Goal: Information Seeking & Learning: Find specific page/section

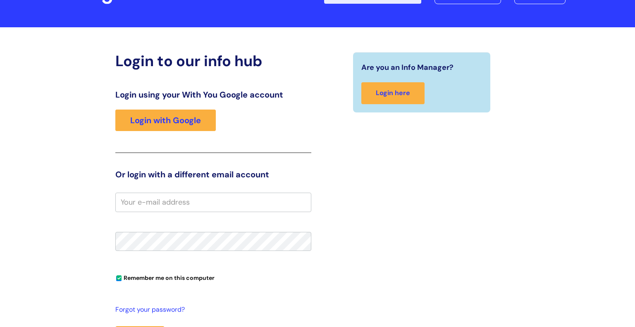
scroll to position [59, 0]
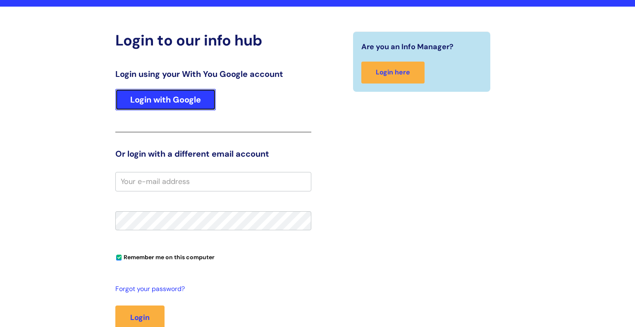
click at [186, 101] on link "Login with Google" at bounding box center [165, 100] width 100 height 22
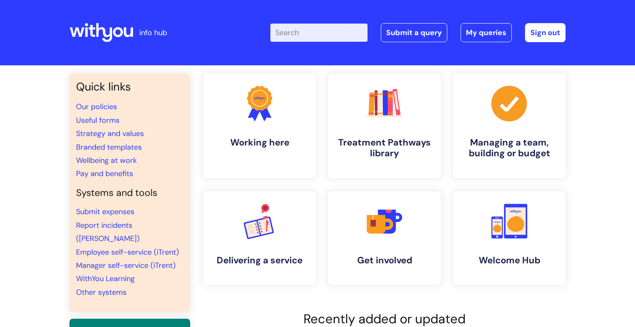
click at [312, 30] on input "Enter your search term here..." at bounding box center [318, 33] width 97 height 18
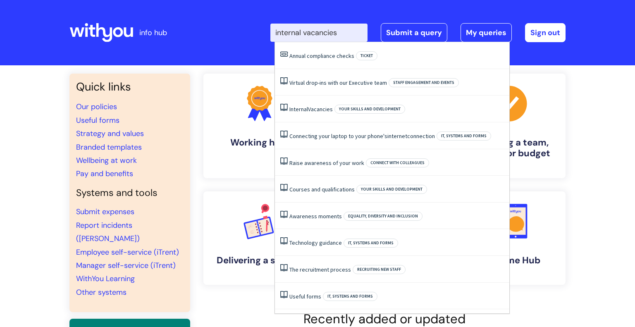
type input "internal vacancies"
click button "Search" at bounding box center [0, 0] width 0 height 0
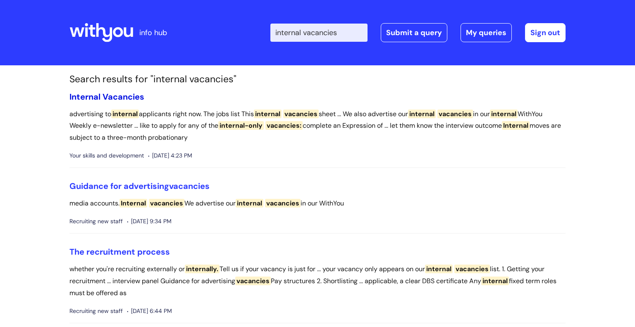
click at [112, 96] on span "Vacancies" at bounding box center [124, 96] width 42 height 11
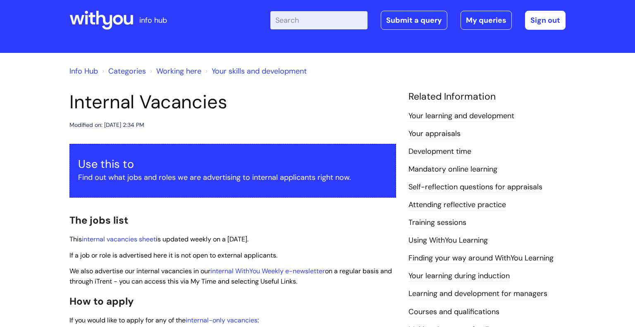
scroll to position [13, 0]
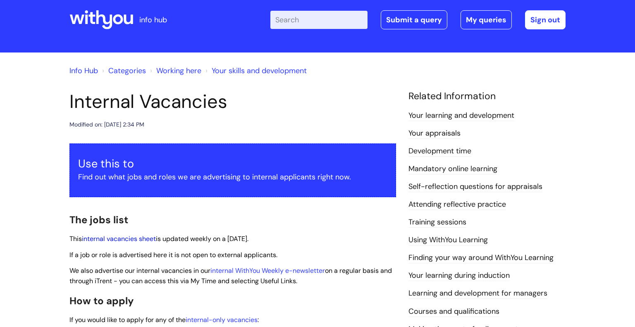
click at [136, 240] on link "internal vacancies sheet" at bounding box center [119, 238] width 74 height 9
